Goal: Task Accomplishment & Management: Use online tool/utility

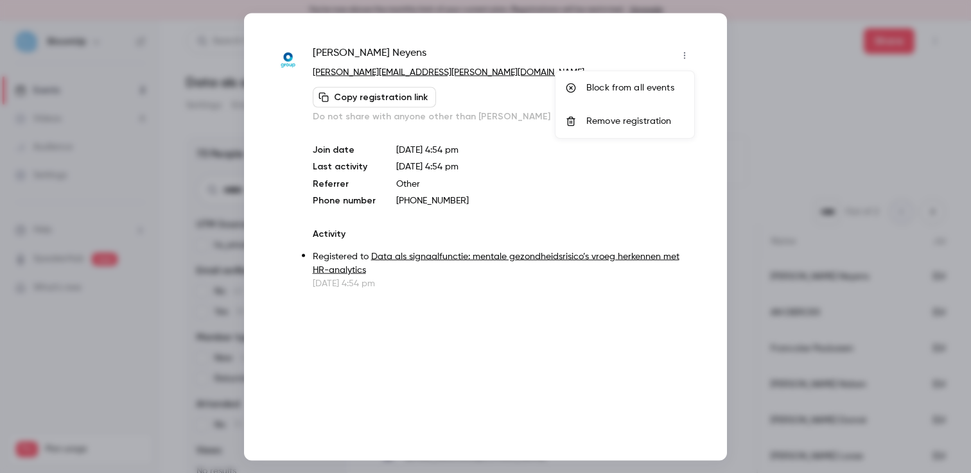
click at [237, 161] on div at bounding box center [485, 236] width 971 height 473
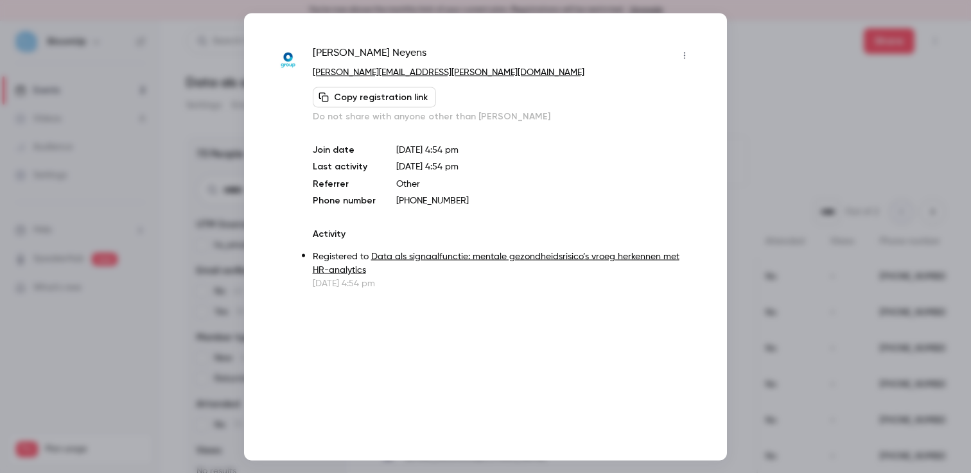
click at [684, 58] on icon "button" at bounding box center [684, 55] width 1 height 7
click at [670, 78] on li "Block from all events" at bounding box center [625, 87] width 139 height 33
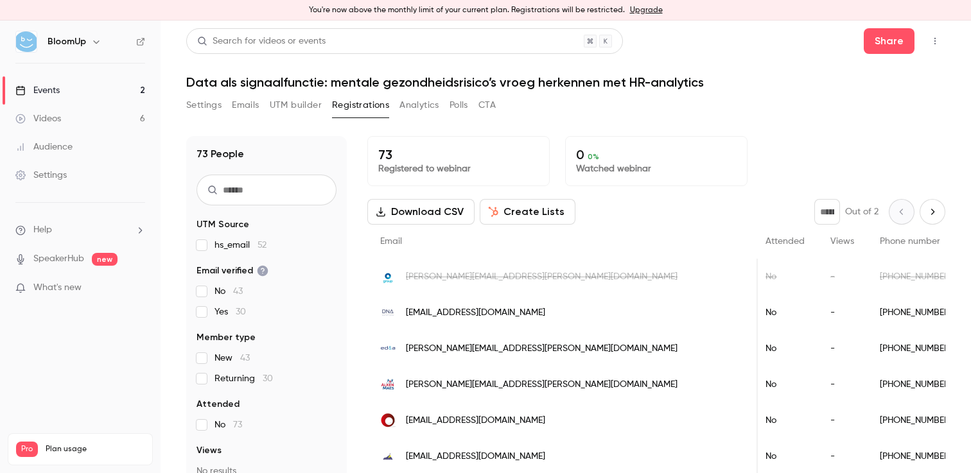
click at [304, 194] on input "text" at bounding box center [267, 190] width 140 height 31
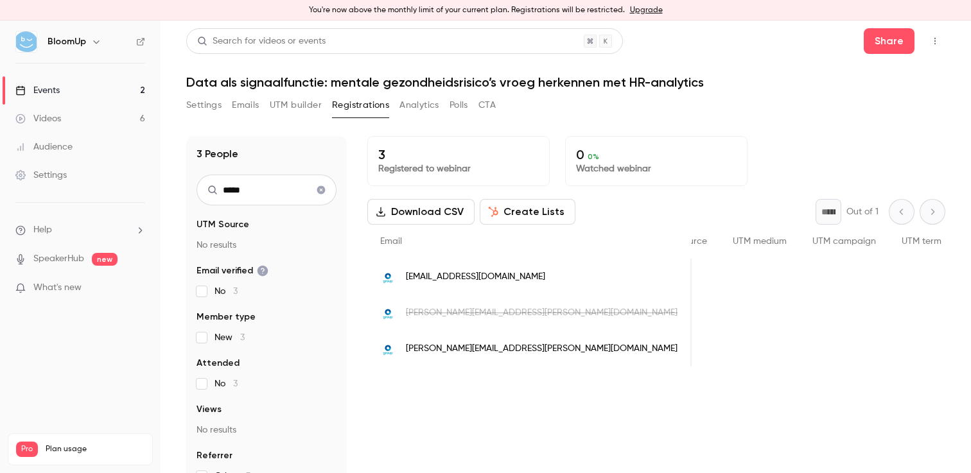
scroll to position [0, 0]
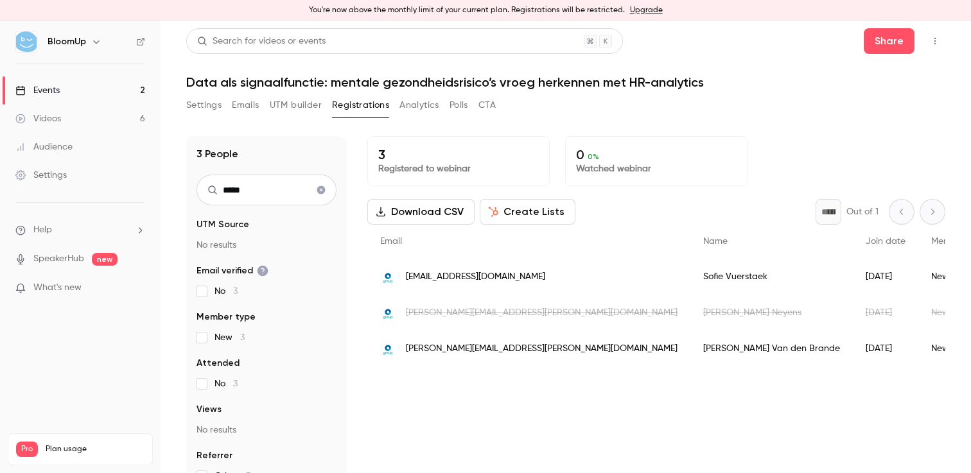
type input "*****"
click at [520, 281] on span "sofie.vuerstaek@pulso-group.com" at bounding box center [475, 276] width 139 height 13
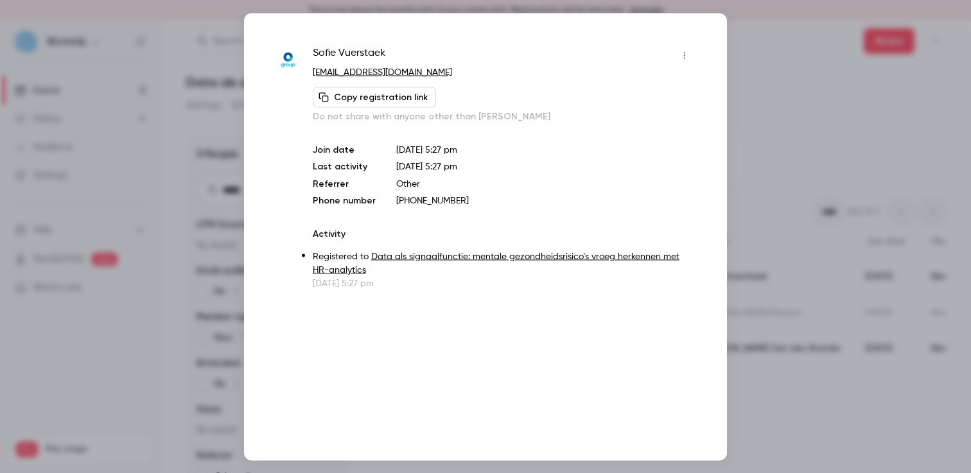
click at [686, 57] on icon "button" at bounding box center [684, 55] width 10 height 9
click at [661, 85] on div "Block from all events" at bounding box center [635, 88] width 98 height 13
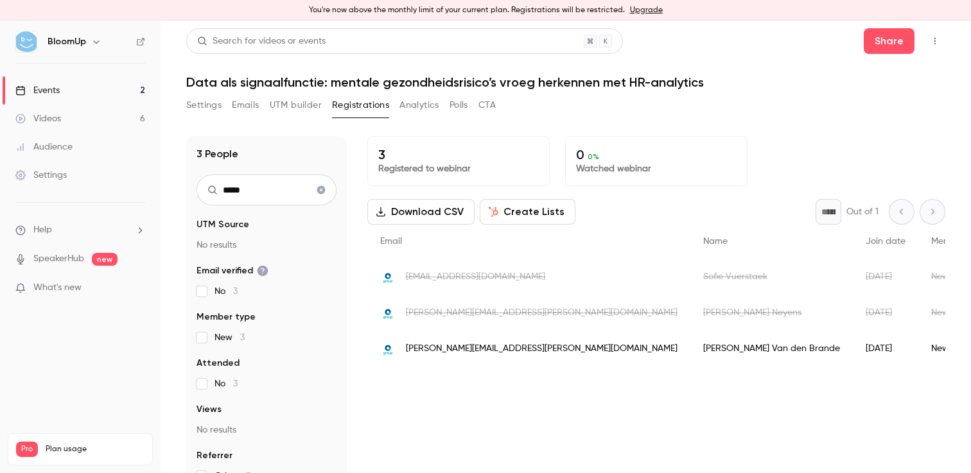
click at [450, 347] on span "inge.vandenbrande@pulso-group.com" at bounding box center [542, 348] width 272 height 13
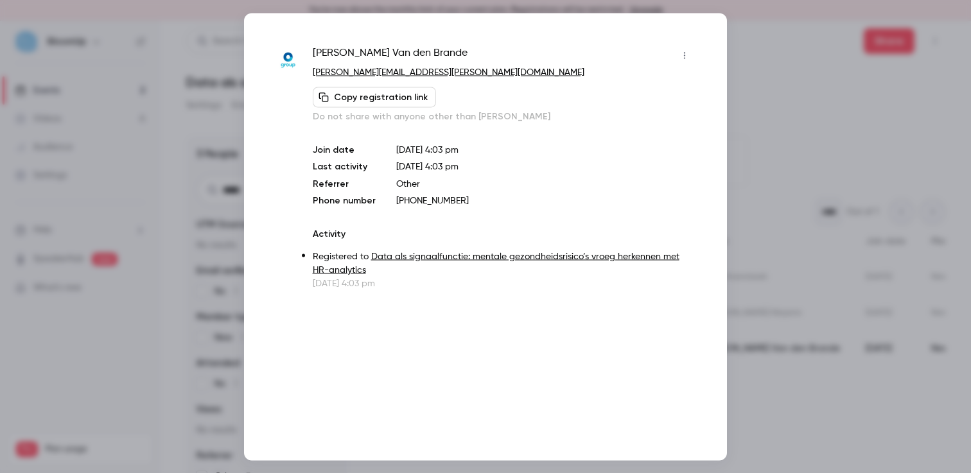
click at [686, 53] on icon "button" at bounding box center [684, 55] width 10 height 9
click at [647, 86] on div "Block from all events" at bounding box center [635, 88] width 98 height 13
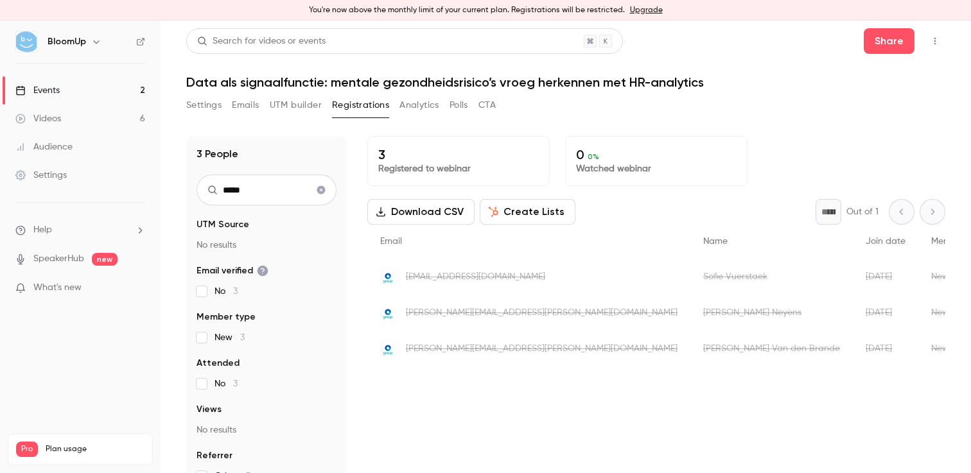
click at [41, 85] on div "Events" at bounding box center [37, 90] width 44 height 13
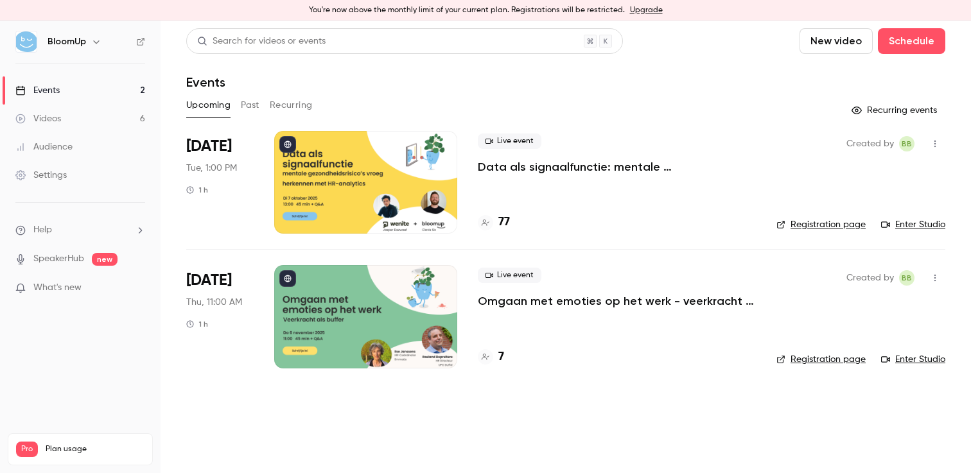
click at [939, 141] on icon "button" at bounding box center [935, 143] width 10 height 9
click at [880, 218] on li "Invite to Studio" at bounding box center [875, 209] width 139 height 33
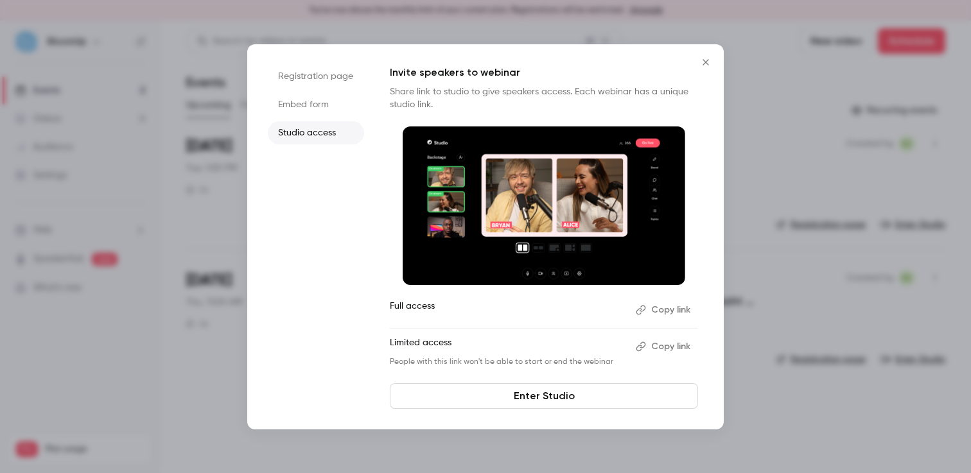
click at [667, 310] on button "Copy link" at bounding box center [664, 310] width 67 height 21
click at [697, 58] on button "Close" at bounding box center [706, 62] width 26 height 26
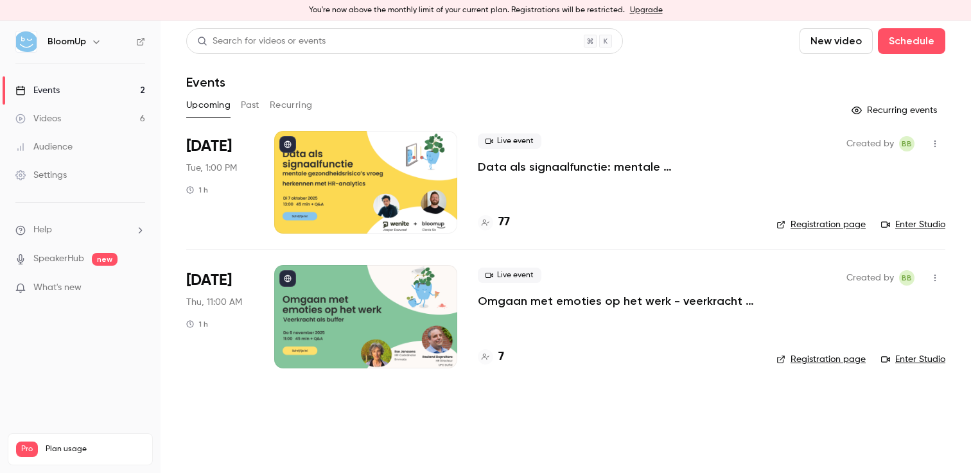
click at [835, 229] on link "Registration page" at bounding box center [820, 224] width 89 height 13
